Goal: Register for event/course

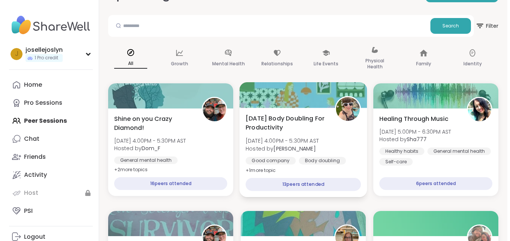
scroll to position [75, 0]
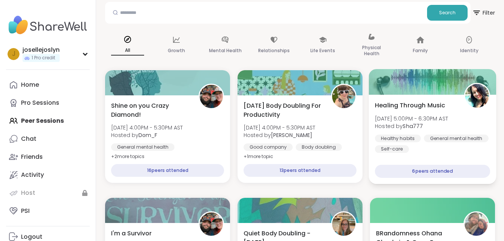
click at [426, 114] on div "Healing Through Music [DATE] 5:00PM - 6:30PM AST Hosted by Sha777 Healthy habit…" at bounding box center [432, 127] width 115 height 52
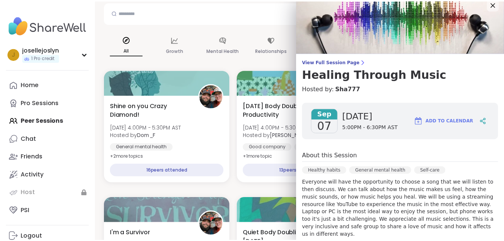
scroll to position [0, 0]
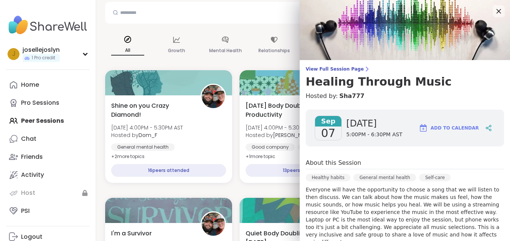
drag, startPoint x: 354, startPoint y: 131, endPoint x: 423, endPoint y: 133, distance: 69.5
click at [355, 131] on span "5:00PM - 6:30PM AST" at bounding box center [374, 135] width 56 height 8
click at [431, 127] on span "Add to Calendar" at bounding box center [455, 128] width 48 height 7
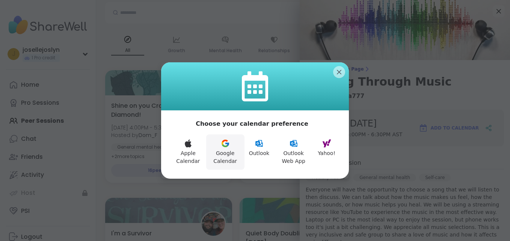
click at [231, 149] on button "Google Calendar" at bounding box center [225, 151] width 38 height 35
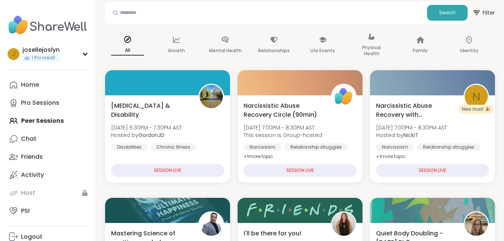
click at [36, 121] on div "Home Pro Sessions Peer Sessions Chat Friends Activity Host PSI" at bounding box center [48, 148] width 84 height 144
click at [23, 143] on div "Chat" at bounding box center [28, 139] width 15 height 8
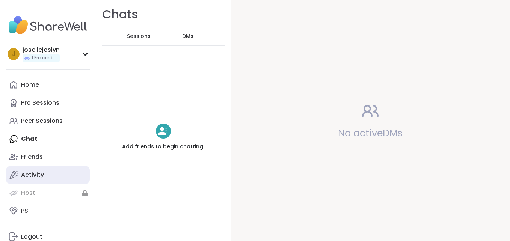
click at [45, 179] on link "Activity" at bounding box center [48, 175] width 84 height 18
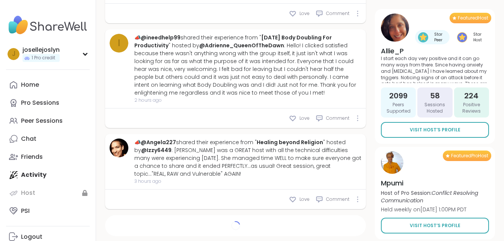
scroll to position [881, 0]
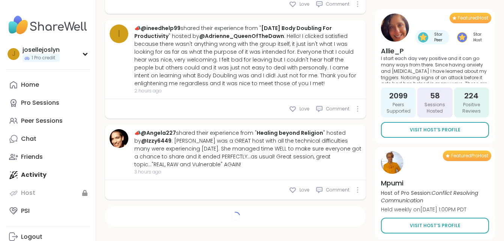
type textarea "*"
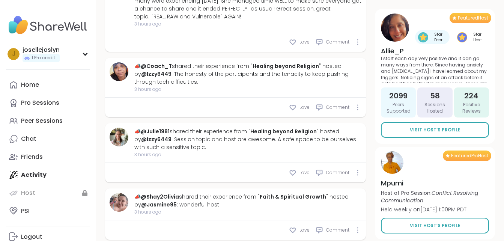
scroll to position [1031, 0]
